Goal: Information Seeking & Learning: Learn about a topic

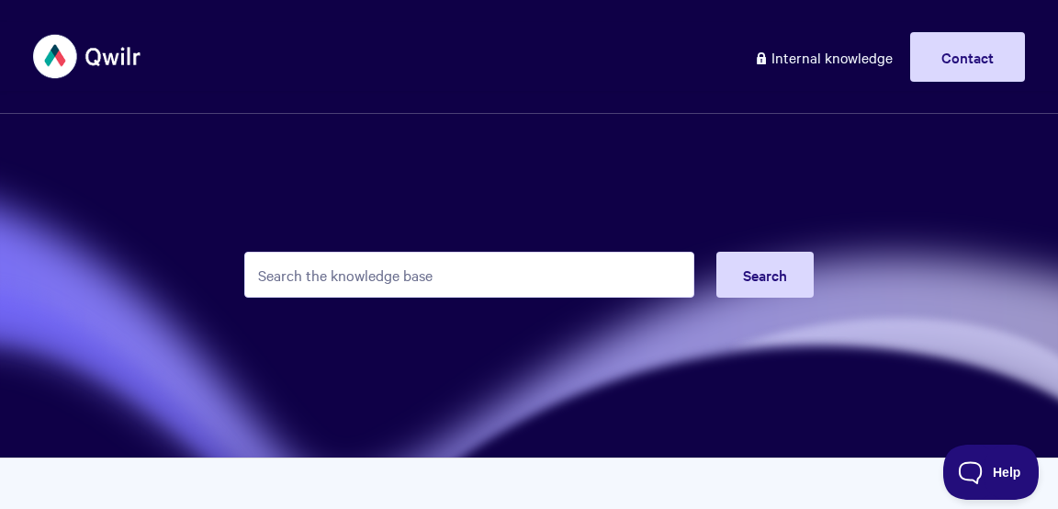
click at [423, 289] on input "Search the knowledge base" at bounding box center [469, 275] width 450 height 46
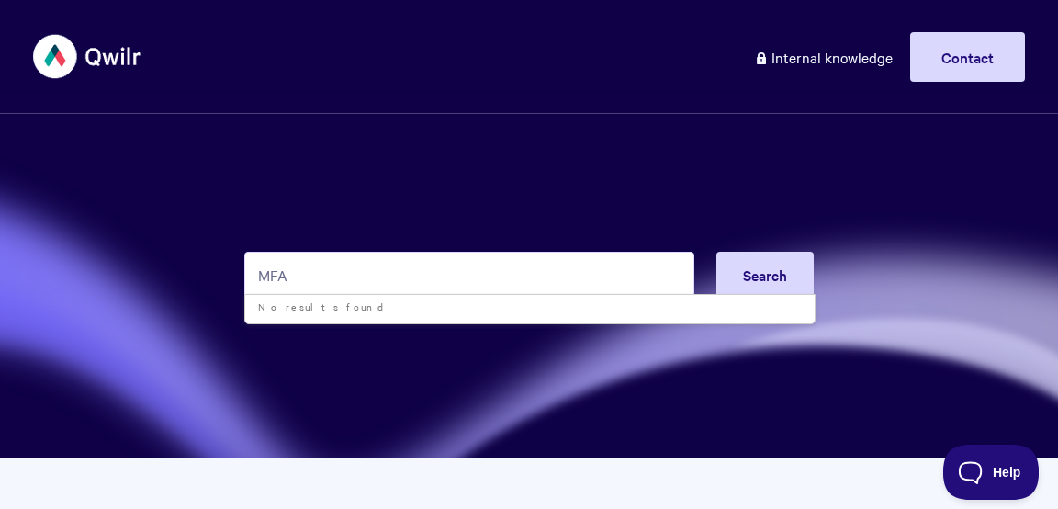
type input "MFA"
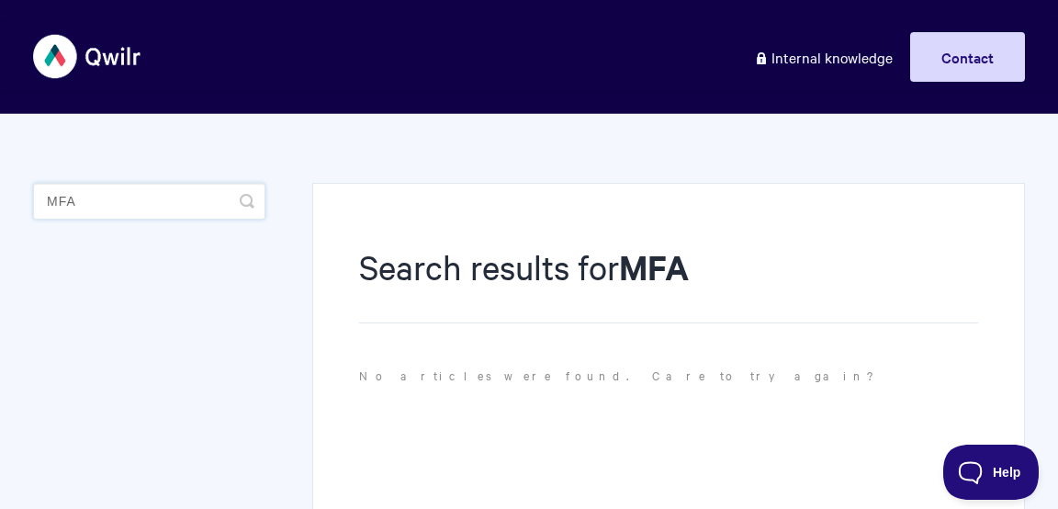
click at [96, 205] on input "MFA" at bounding box center [149, 201] width 232 height 37
click at [140, 190] on input "MFA" at bounding box center [149, 201] width 232 height 37
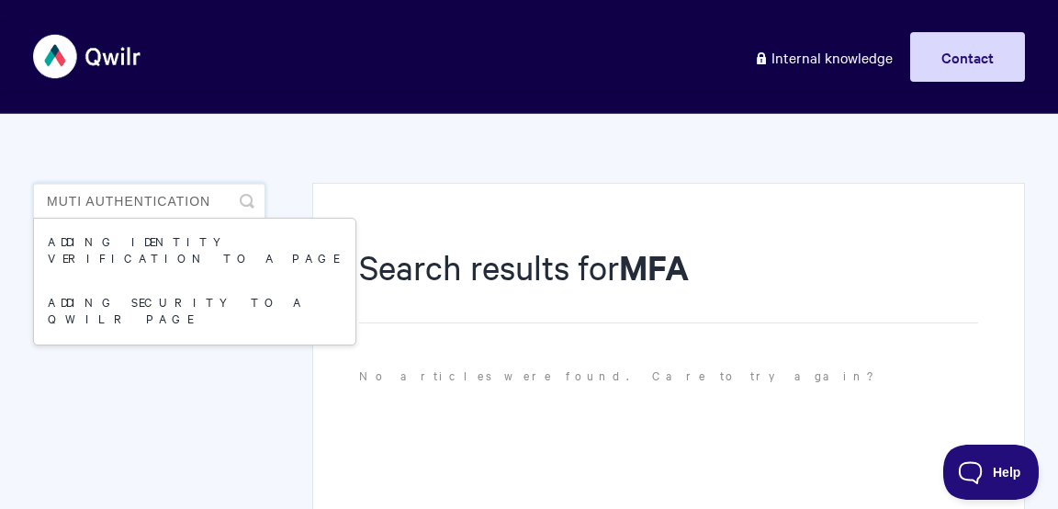
type input "muti authentication"
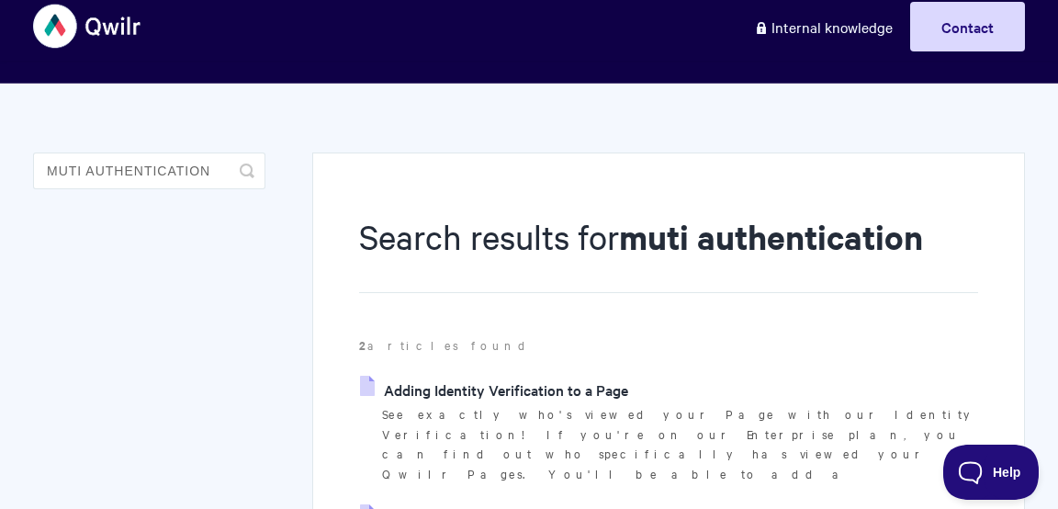
scroll to position [55, 0]
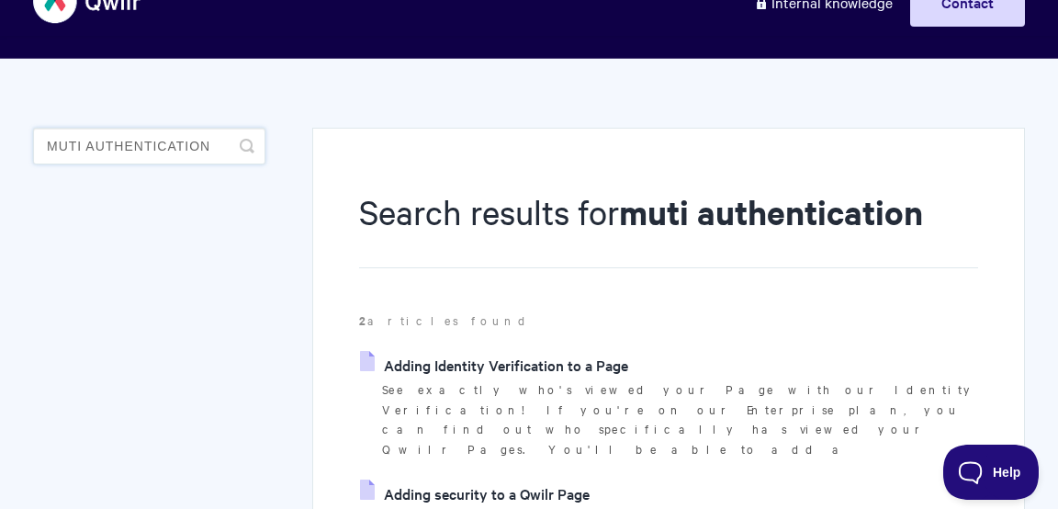
click at [81, 144] on input "muti authentication" at bounding box center [149, 146] width 232 height 37
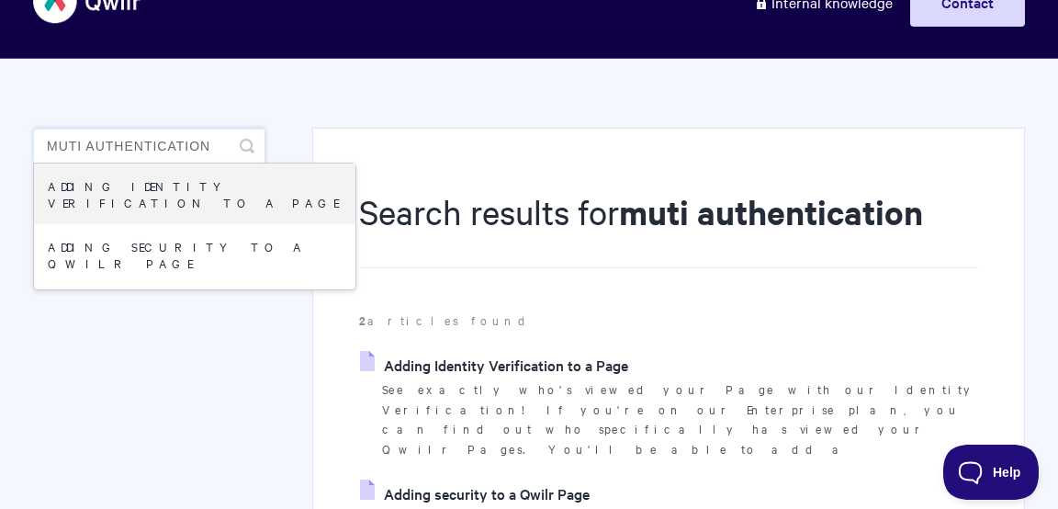
drag, startPoint x: 218, startPoint y: 141, endPoint x: 38, endPoint y: 104, distance: 183.7
click at [38, 104] on div "Search results for muti authentication 2 articles found Adding Identity Verific…" at bounding box center [529, 392] width 992 height 666
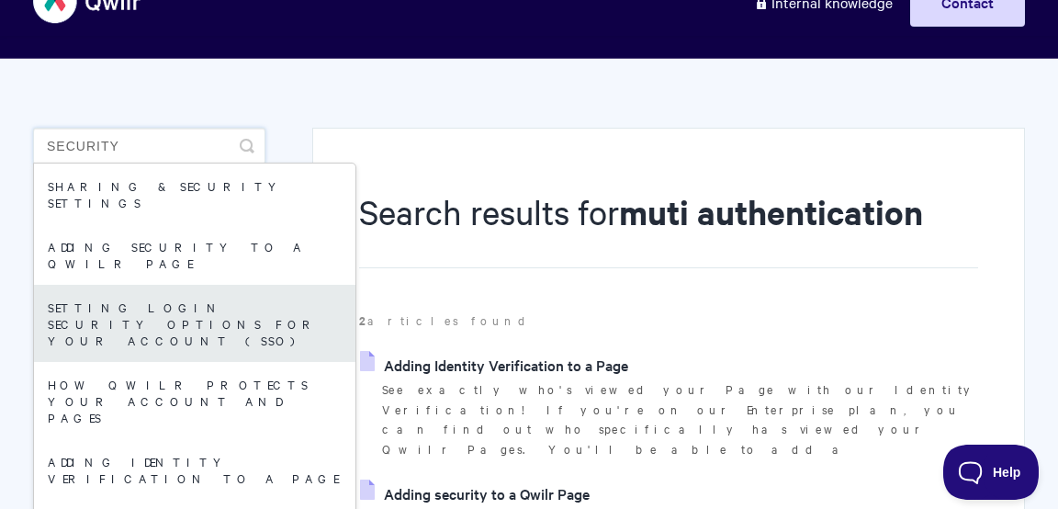
type input "security"
click at [152, 289] on link "Setting login security options for your Account (SSO)" at bounding box center [194, 323] width 321 height 77
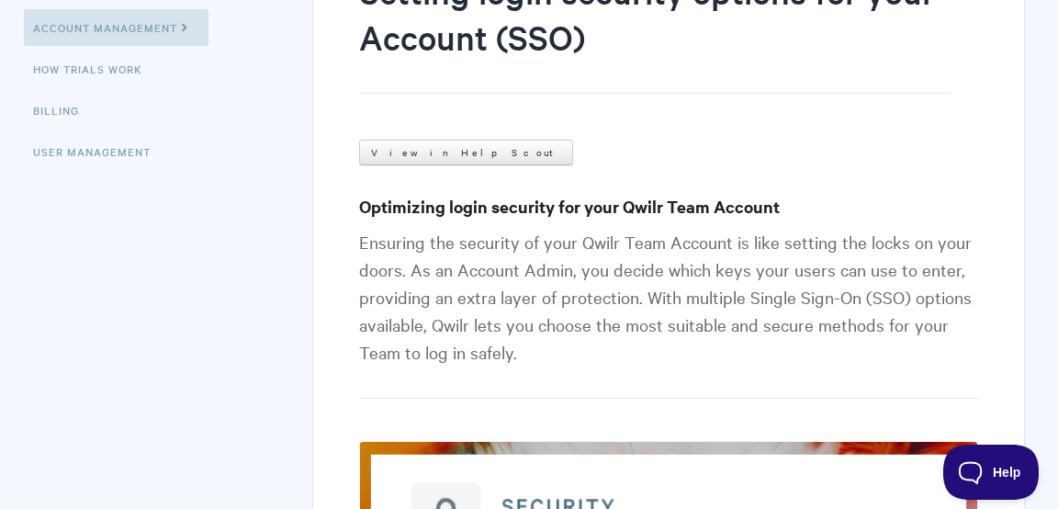
scroll to position [298, 0]
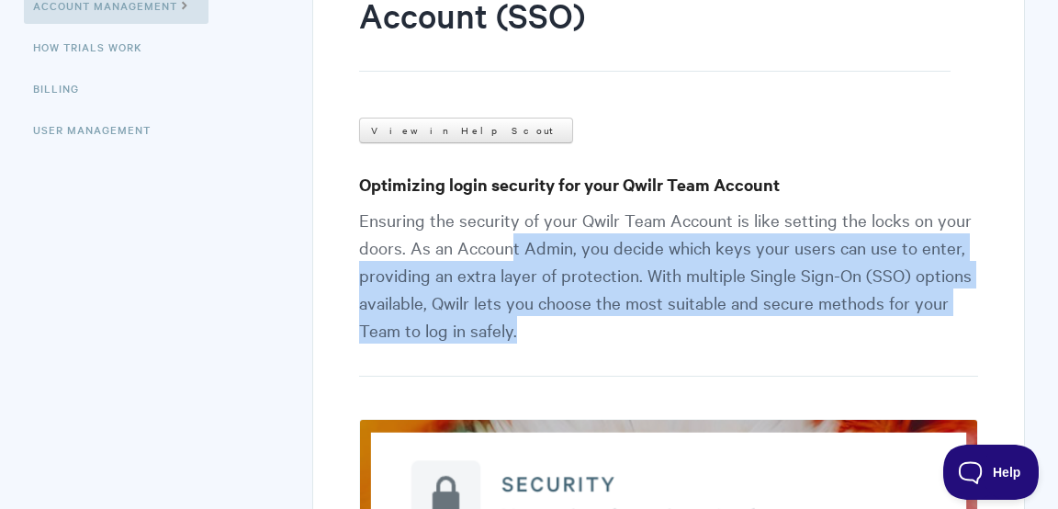
drag, startPoint x: 509, startPoint y: 242, endPoint x: 559, endPoint y: 356, distance: 124.6
click at [559, 356] on p "Ensuring the security of your Qwilr Team Account is like setting the locks on y…" at bounding box center [668, 291] width 619 height 171
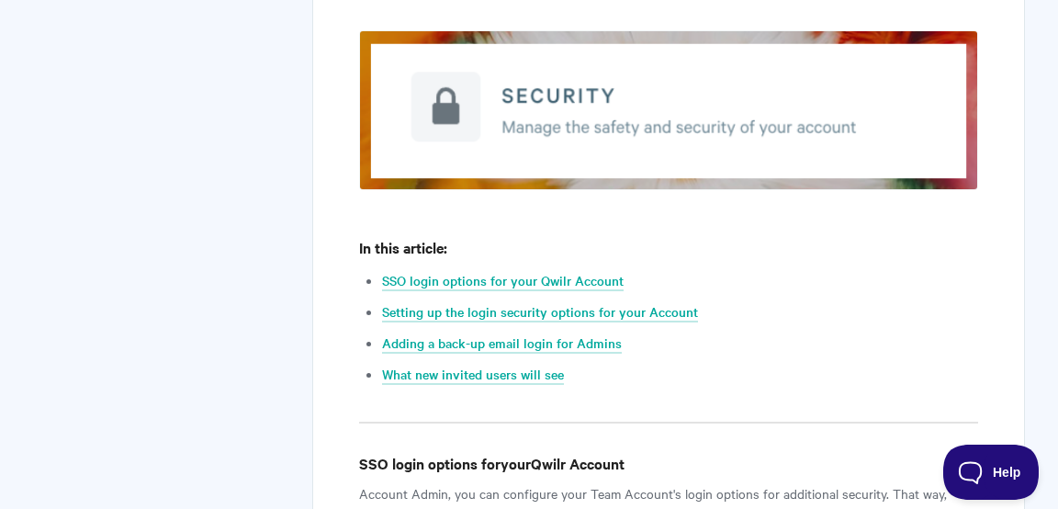
scroll to position [0, 0]
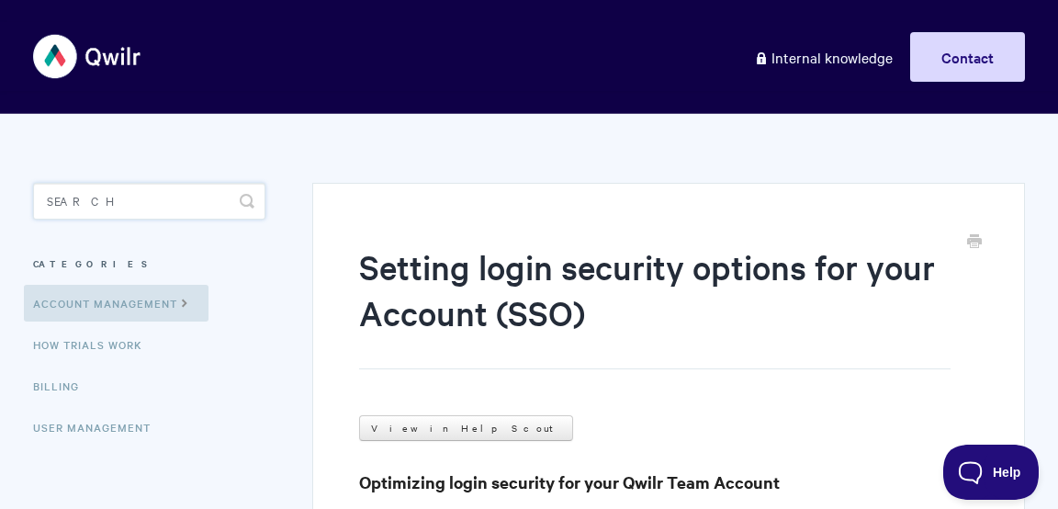
click at [83, 211] on input "Search" at bounding box center [149, 201] width 232 height 37
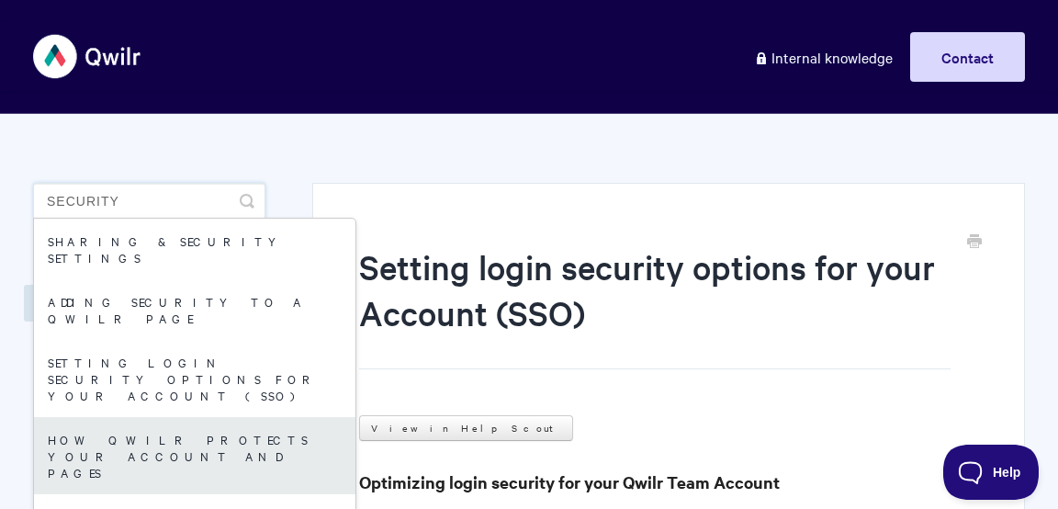
type input "security"
click at [118, 417] on link "How Qwilr Protects Your Account and Pages" at bounding box center [194, 455] width 321 height 77
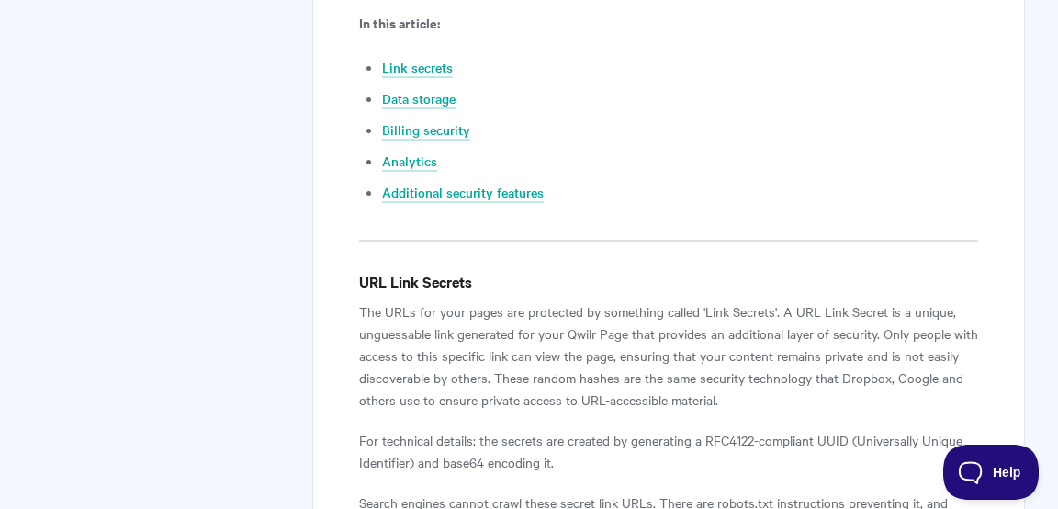
scroll to position [1133, 0]
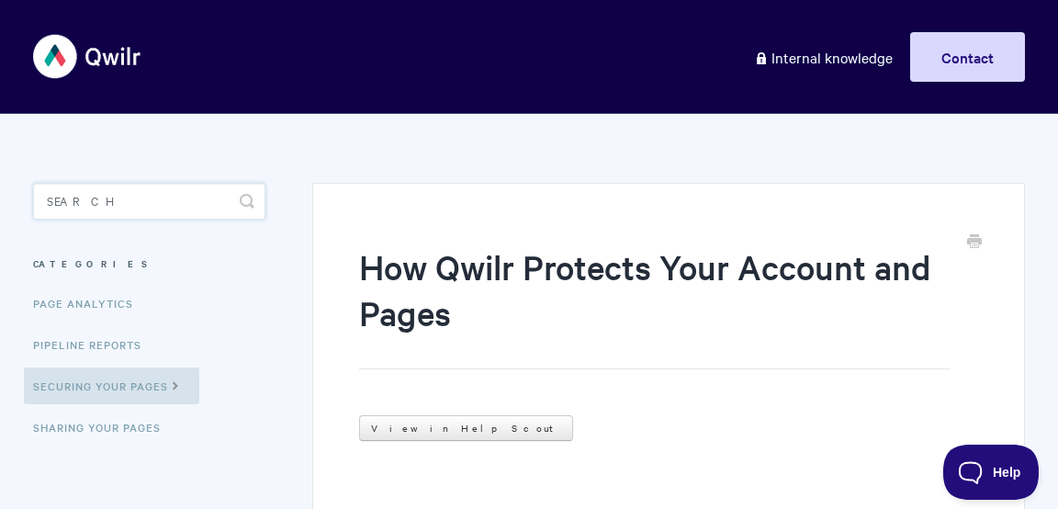
click at [62, 212] on input "Search" at bounding box center [149, 201] width 232 height 37
